Goal: Check status: Check status

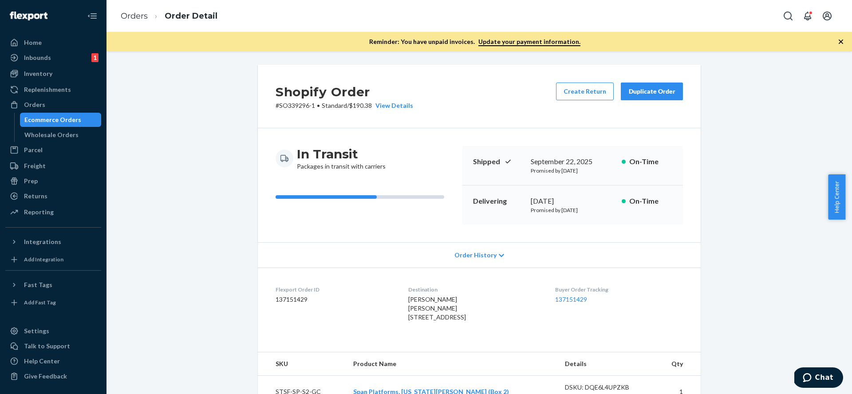
click at [63, 124] on div "Ecommerce Orders" at bounding box center [52, 119] width 57 height 9
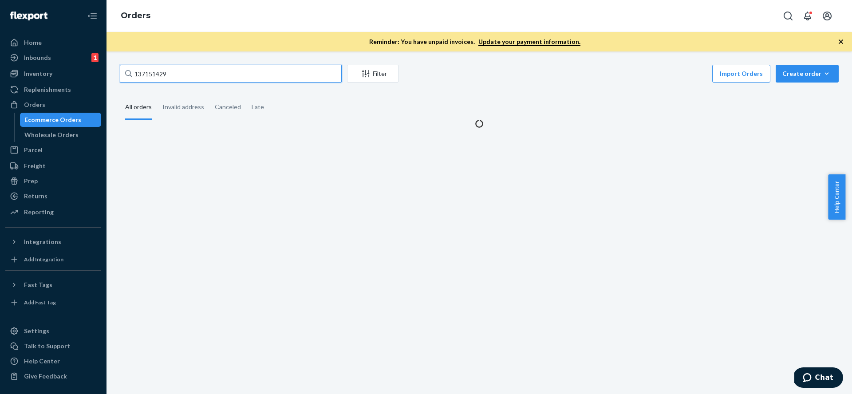
click at [211, 73] on input "137151429" at bounding box center [231, 74] width 222 height 18
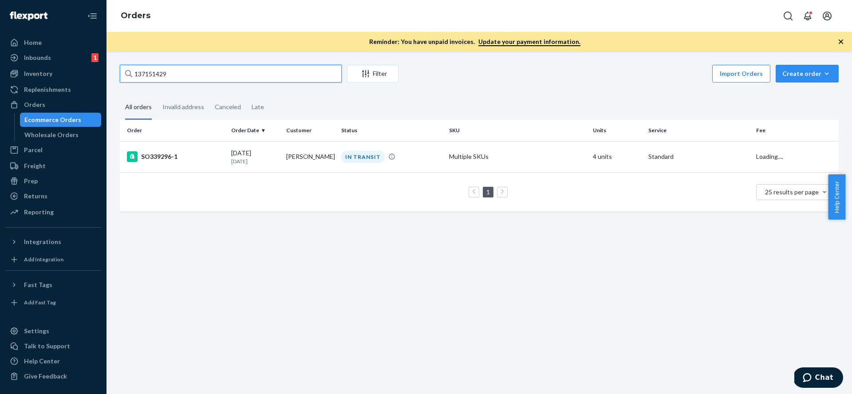
click at [211, 73] on input "137151429" at bounding box center [231, 74] width 222 height 18
paste input "86189050"
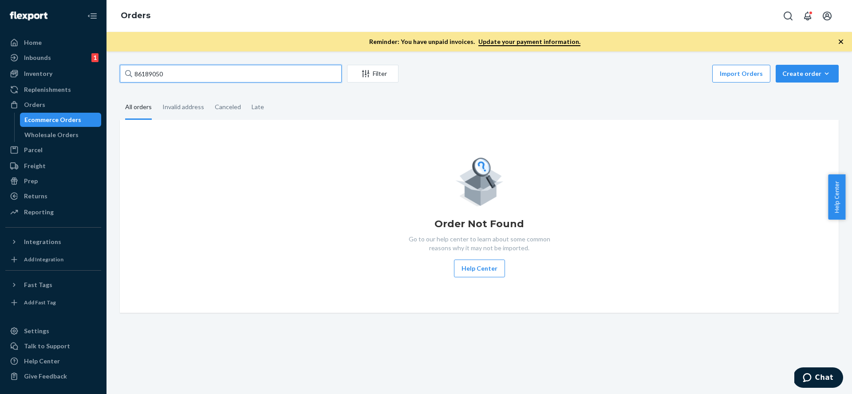
click at [220, 79] on input "86189050" at bounding box center [231, 74] width 222 height 18
click at [224, 79] on input "86189050" at bounding box center [231, 74] width 222 height 18
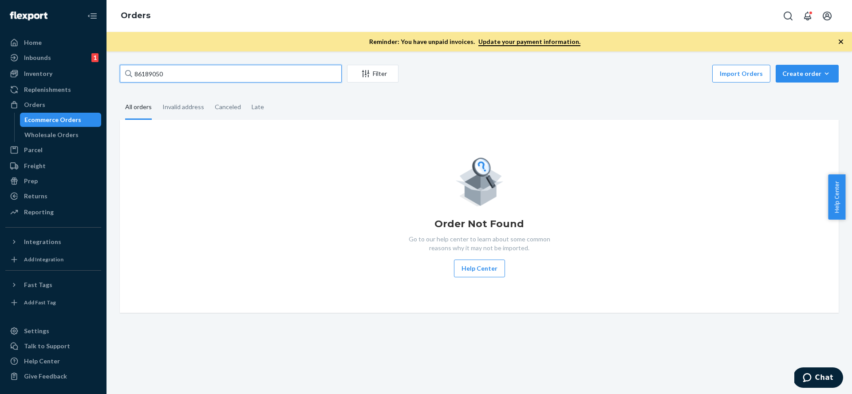
click at [224, 79] on input "86189050" at bounding box center [231, 74] width 222 height 18
paste input "136606048"
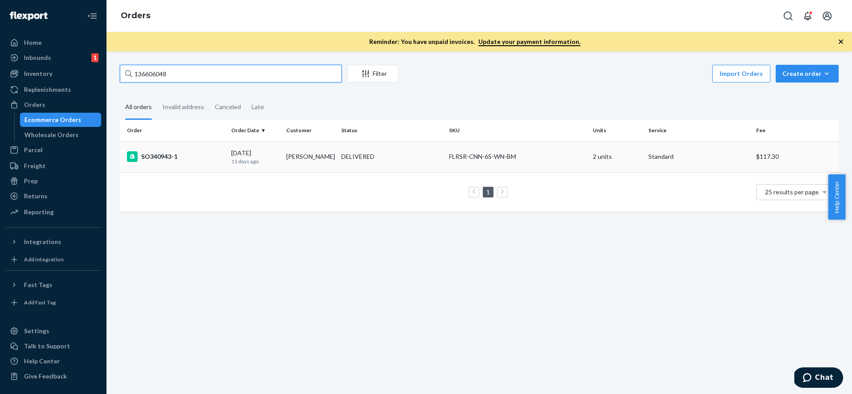
type input "136606048"
click at [415, 157] on div "DELIVERED" at bounding box center [392, 156] width 104 height 9
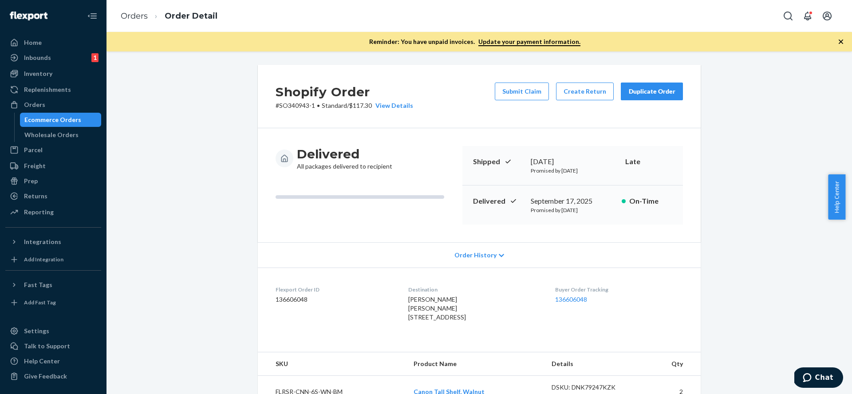
click at [86, 118] on div "Ecommerce Orders" at bounding box center [61, 120] width 80 height 12
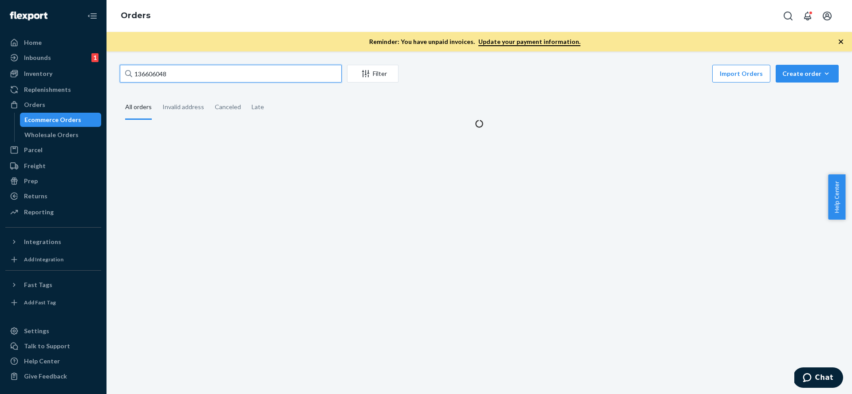
click at [237, 79] on input "136606048" at bounding box center [231, 74] width 222 height 18
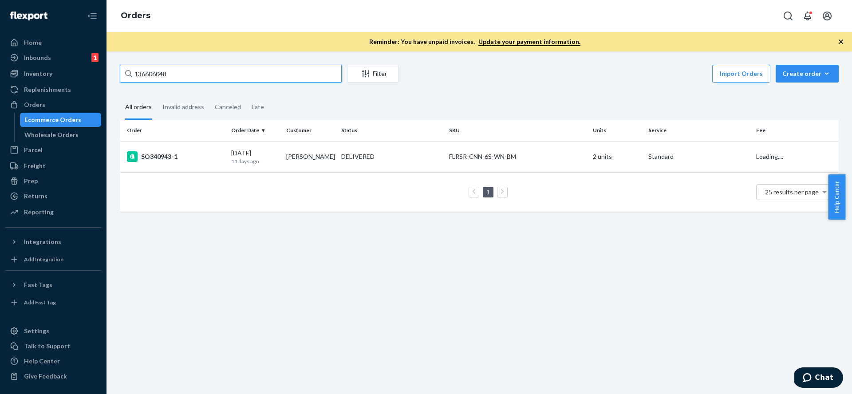
click at [237, 79] on input "136606048" at bounding box center [231, 74] width 222 height 18
paste input "7144853"
type input "137144853"
click at [290, 161] on td "[PERSON_NAME]" at bounding box center [310, 156] width 55 height 31
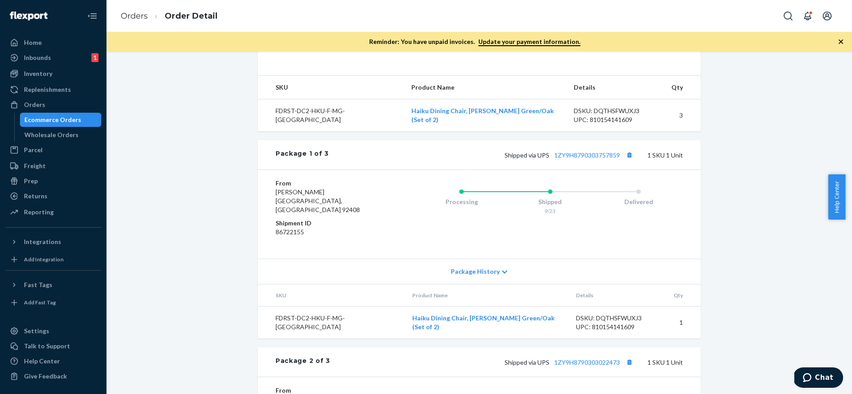
scroll to position [276, 0]
click at [627, 162] on button "Copy tracking number" at bounding box center [630, 156] width 12 height 12
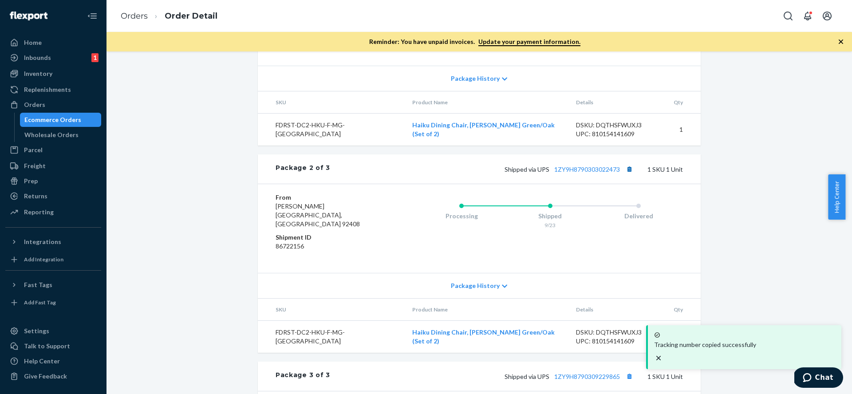
scroll to position [471, 0]
click at [627, 173] on button "Copy tracking number" at bounding box center [630, 168] width 12 height 12
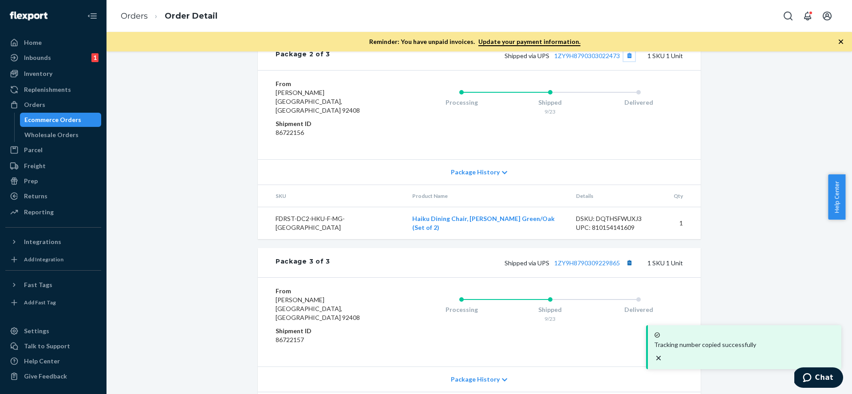
scroll to position [585, 0]
click at [631, 262] on button "Copy tracking number" at bounding box center [630, 261] width 12 height 12
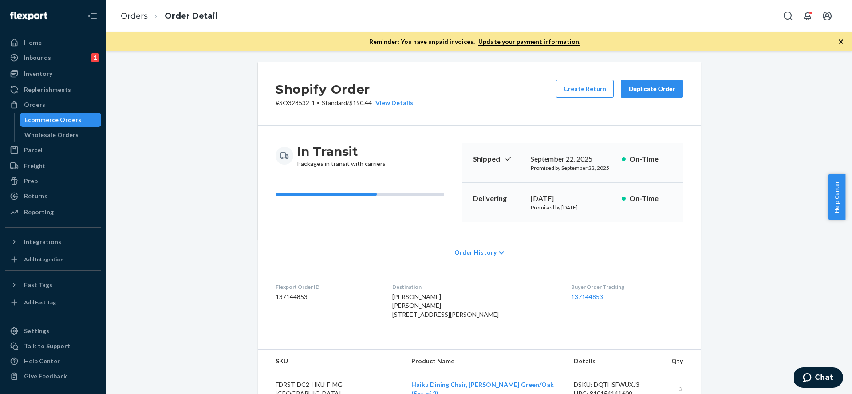
scroll to position [0, 0]
